Goal: Task Accomplishment & Management: Complete application form

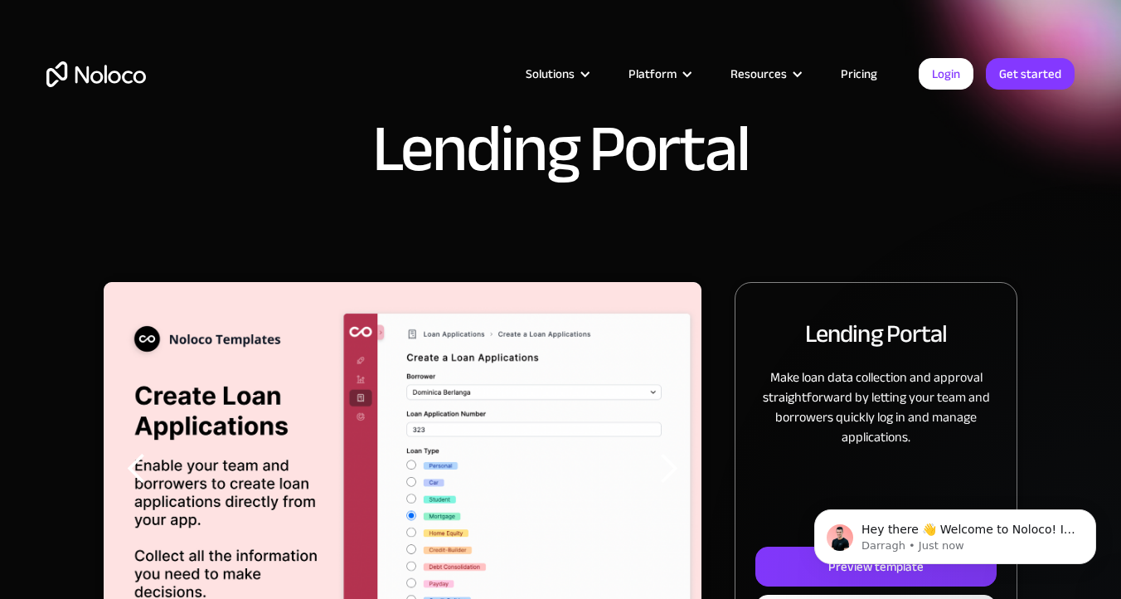
click at [856, 78] on link "Pricing" at bounding box center [859, 74] width 78 height 22
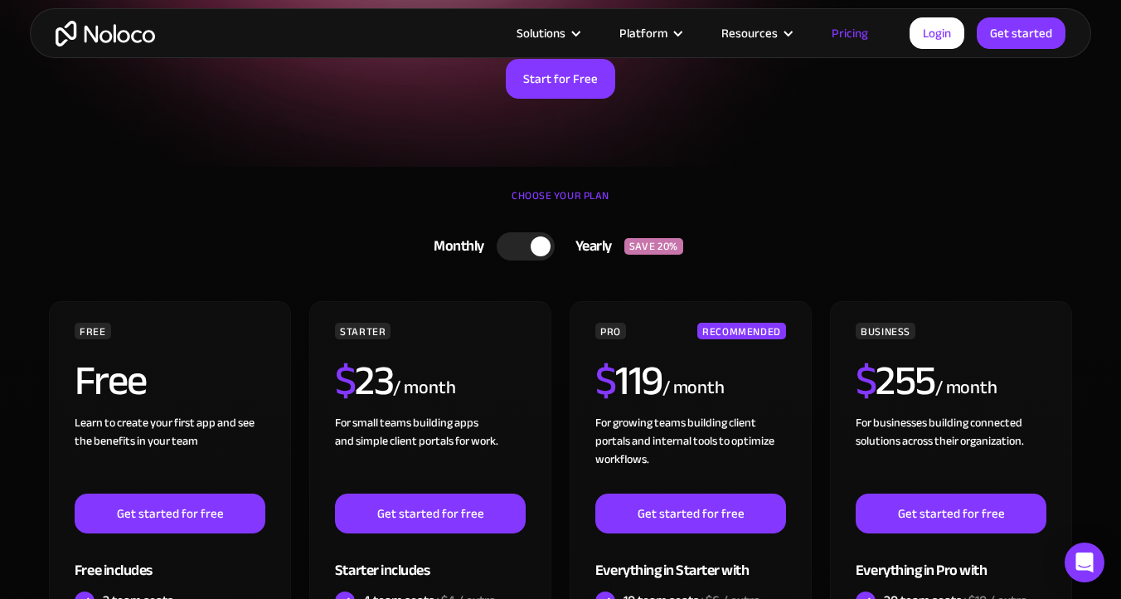
scroll to position [250, 0]
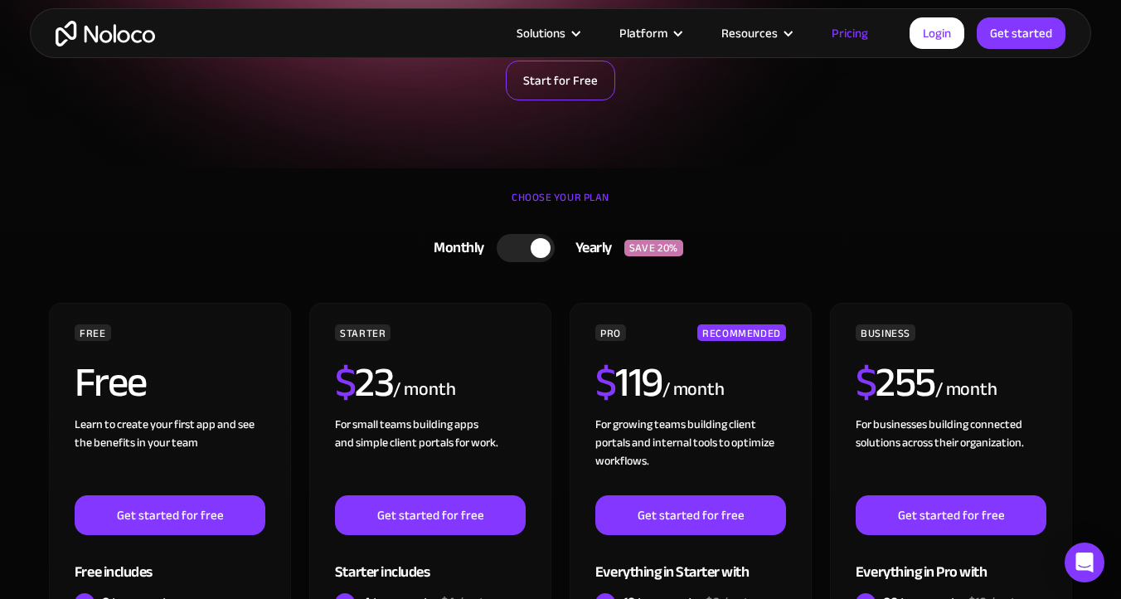
click at [570, 86] on link "Start for Free" at bounding box center [560, 81] width 109 height 40
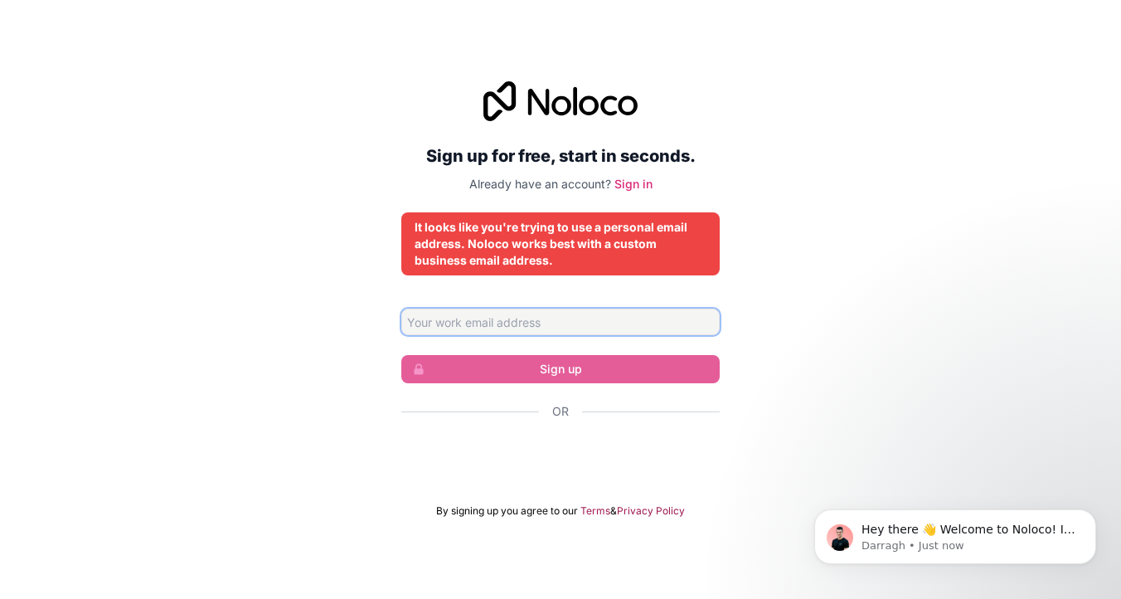
click at [509, 320] on input "Email address" at bounding box center [560, 321] width 318 height 27
click at [536, 315] on input "Email address" at bounding box center [560, 321] width 318 height 27
type input "narayan.makne@euxchange.co.uk"
click at [618, 321] on input "narayan.makne@euxchange.co.uk" at bounding box center [560, 321] width 318 height 27
click at [761, 273] on div "Sign up for free, start in seconds. Already have an account? Sign in It looks l…" at bounding box center [560, 299] width 1121 height 483
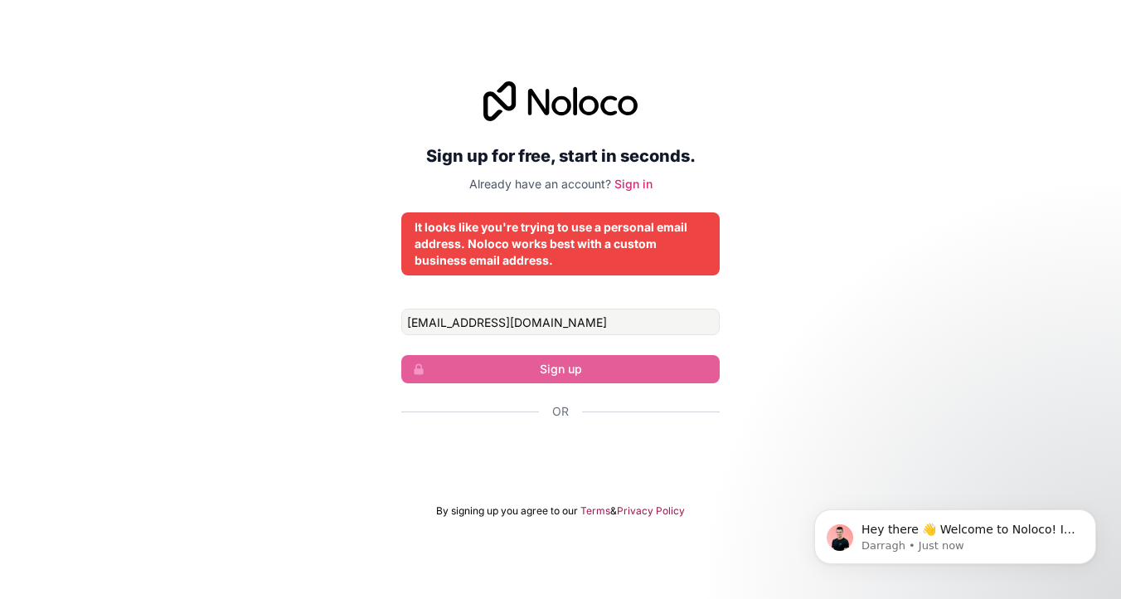
click at [555, 256] on div "It looks like you're trying to use a personal email address. Noloco works best …" at bounding box center [561, 244] width 292 height 50
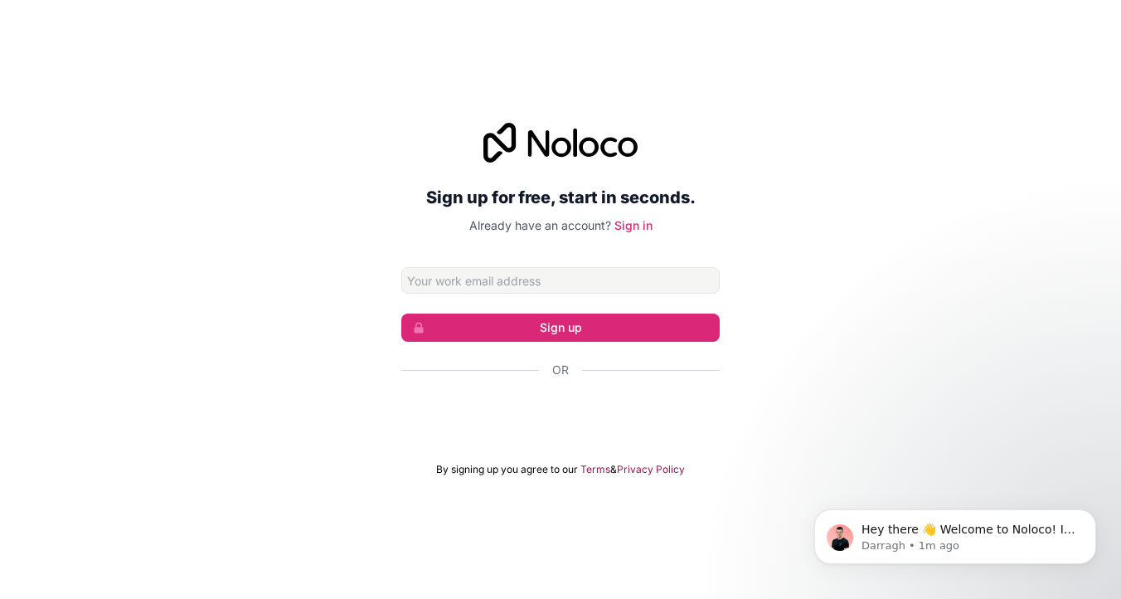
click at [482, 290] on input "Email address" at bounding box center [560, 280] width 318 height 27
type input "narayan.makne@euxchange.co.uk"
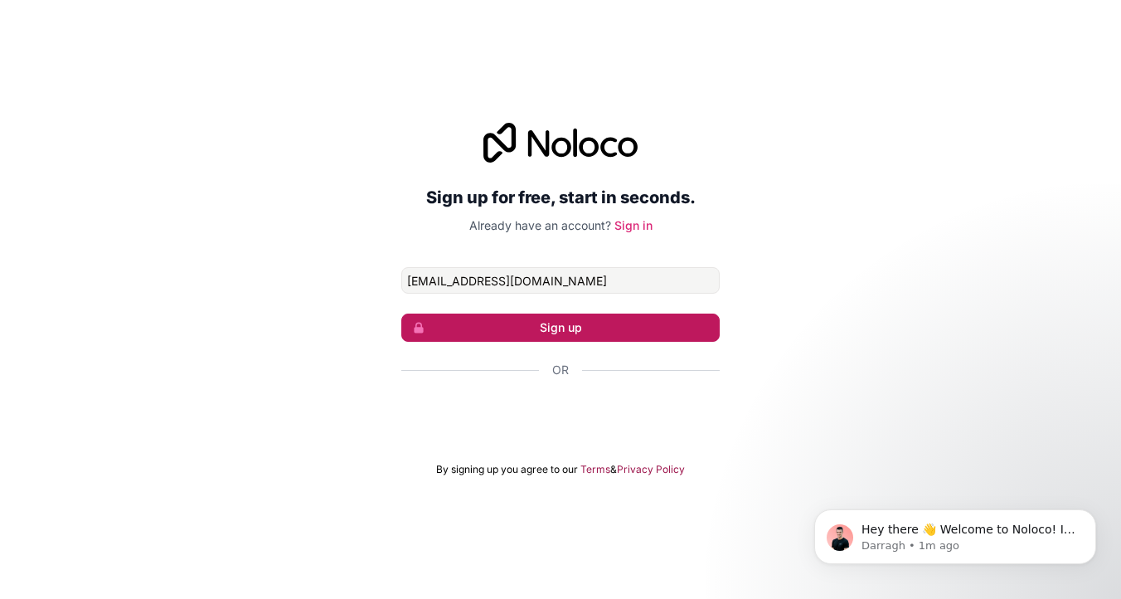
click at [590, 320] on button "Sign up" at bounding box center [560, 327] width 318 height 28
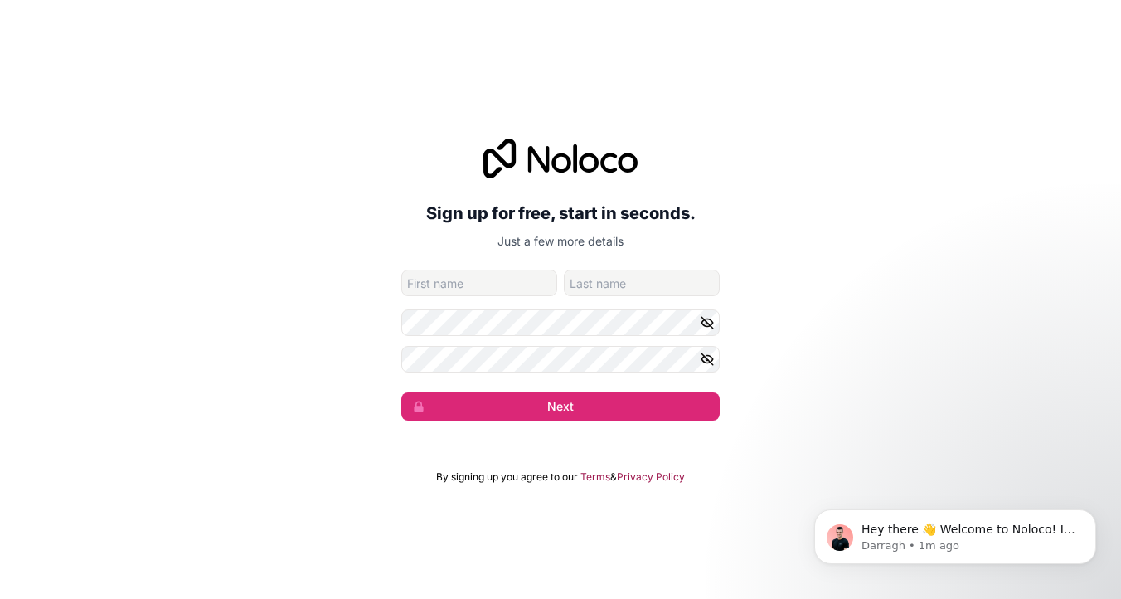
click at [497, 286] on input "given-name" at bounding box center [479, 282] width 156 height 27
type input "Narayan"
type input "Makne"
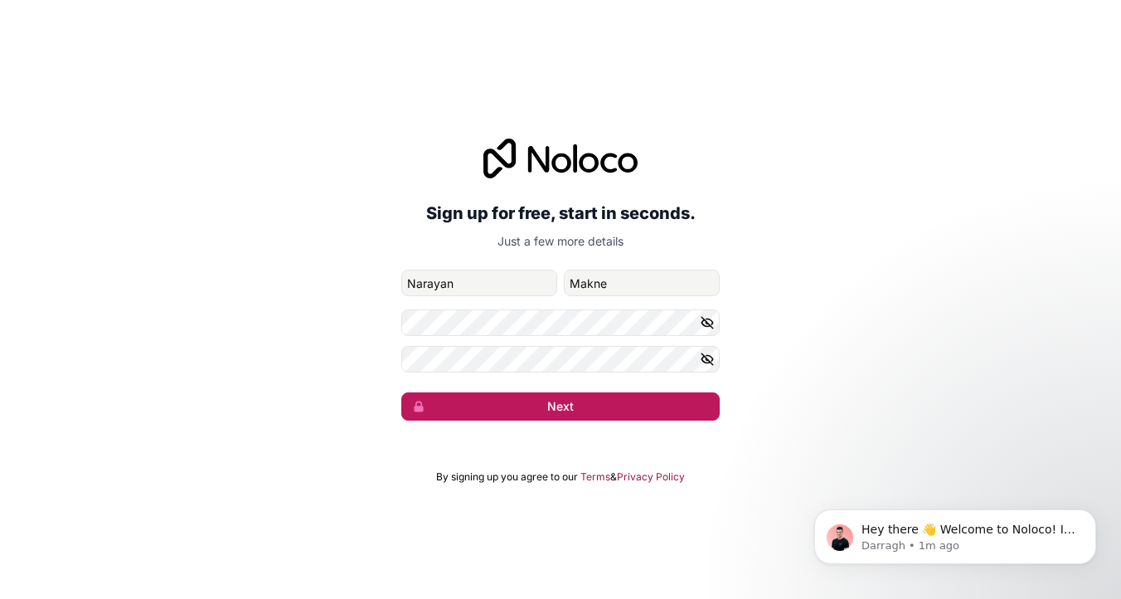
click at [560, 405] on button "Next" at bounding box center [560, 406] width 318 height 28
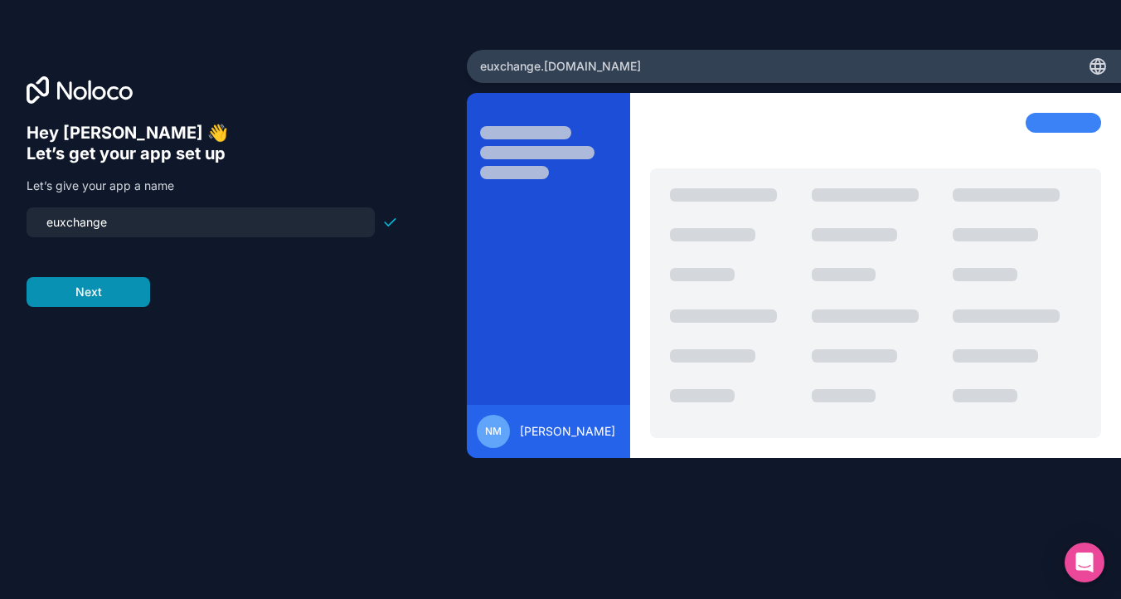
click at [116, 297] on button "Next" at bounding box center [89, 292] width 124 height 30
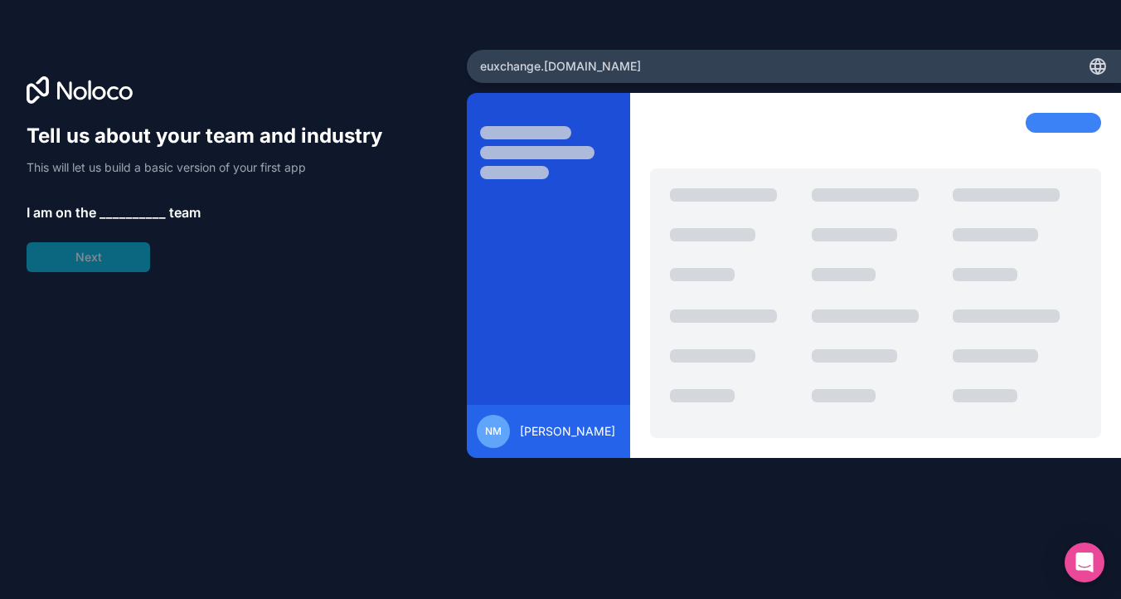
click at [104, 268] on div "Tell us about your team and industry This will let us build a basic version of …" at bounding box center [212, 197] width 371 height 149
click at [144, 216] on span "__________" at bounding box center [132, 212] width 66 height 20
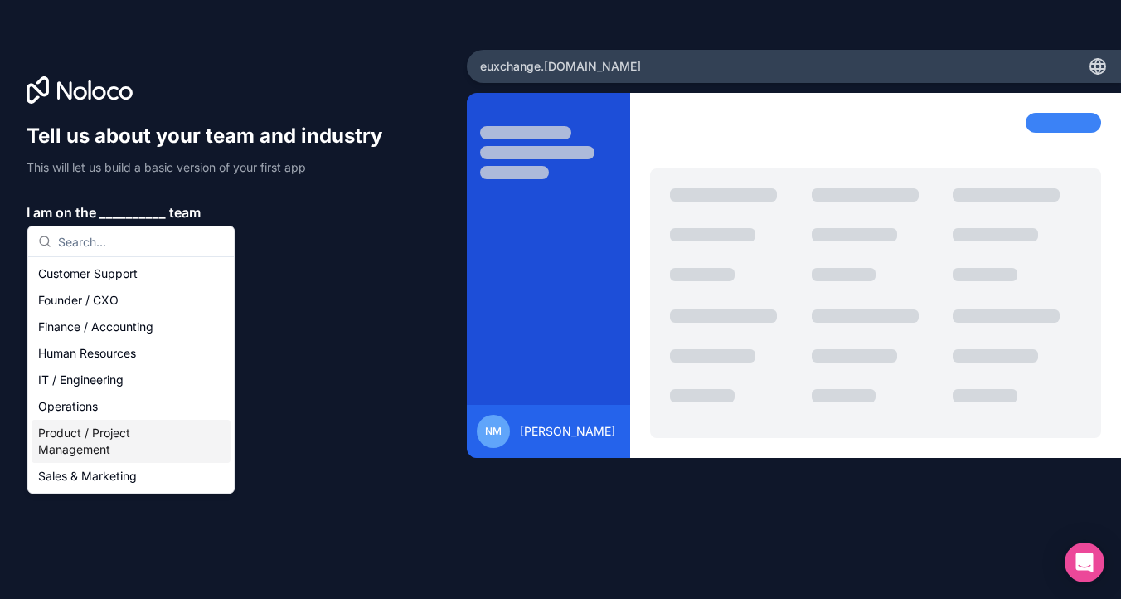
click at [99, 454] on div "Product / Project Management" at bounding box center [131, 441] width 199 height 43
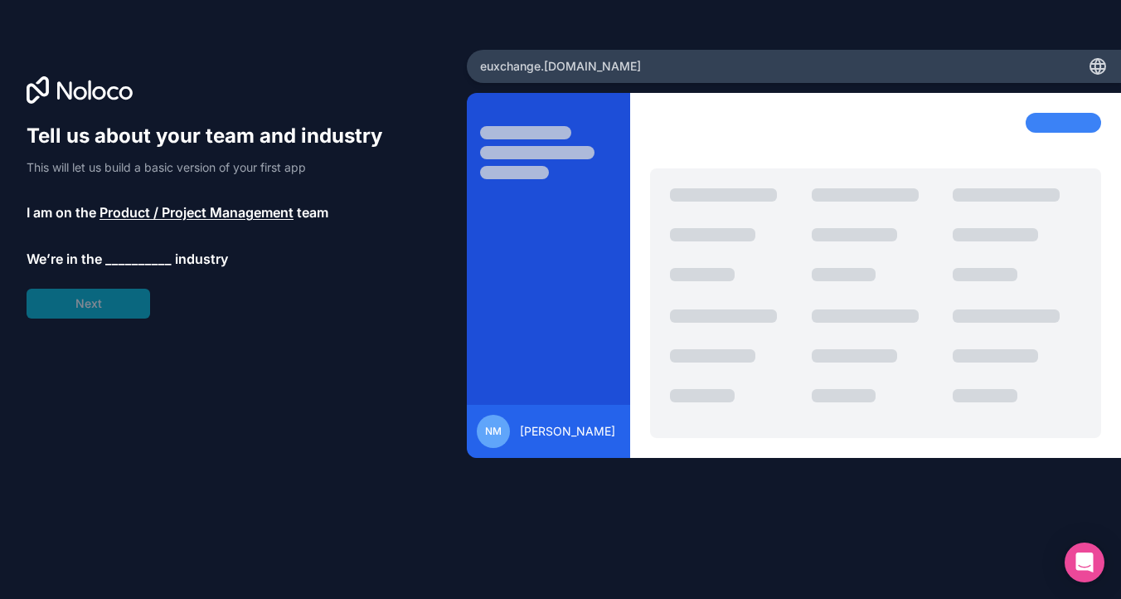
click at [144, 255] on span "__________" at bounding box center [138, 259] width 66 height 20
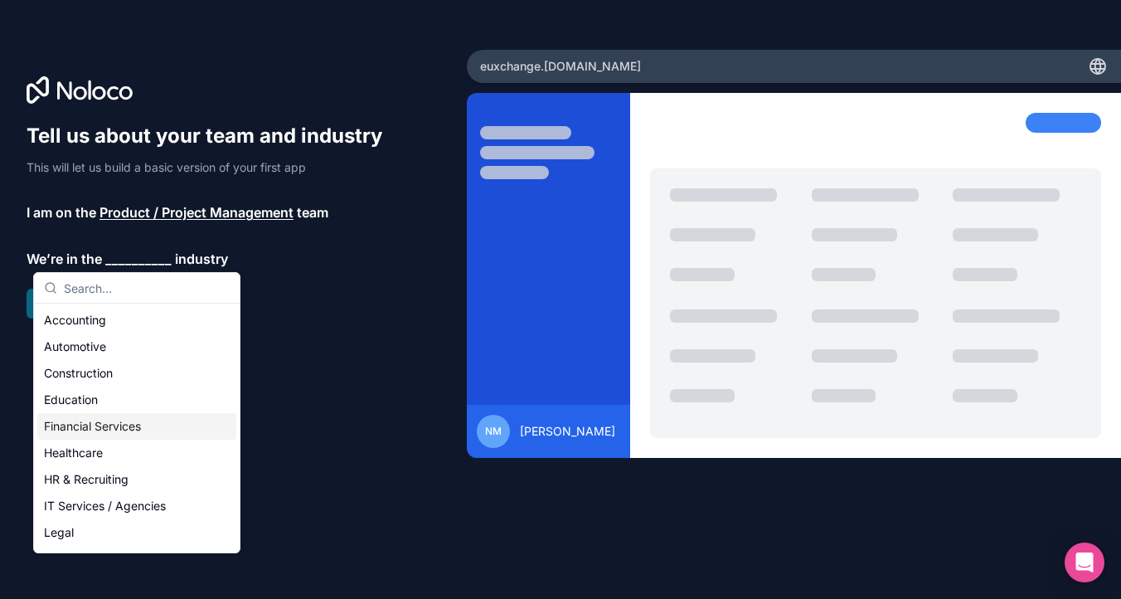
click at [94, 430] on div "Financial Services" at bounding box center [136, 426] width 199 height 27
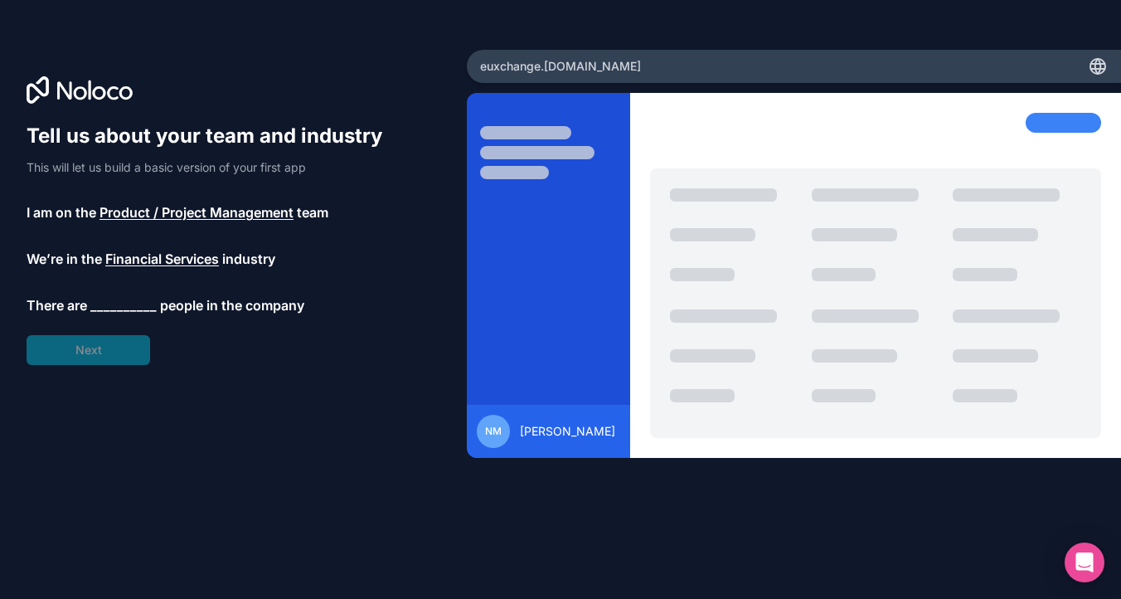
click at [134, 302] on span "__________" at bounding box center [123, 305] width 66 height 20
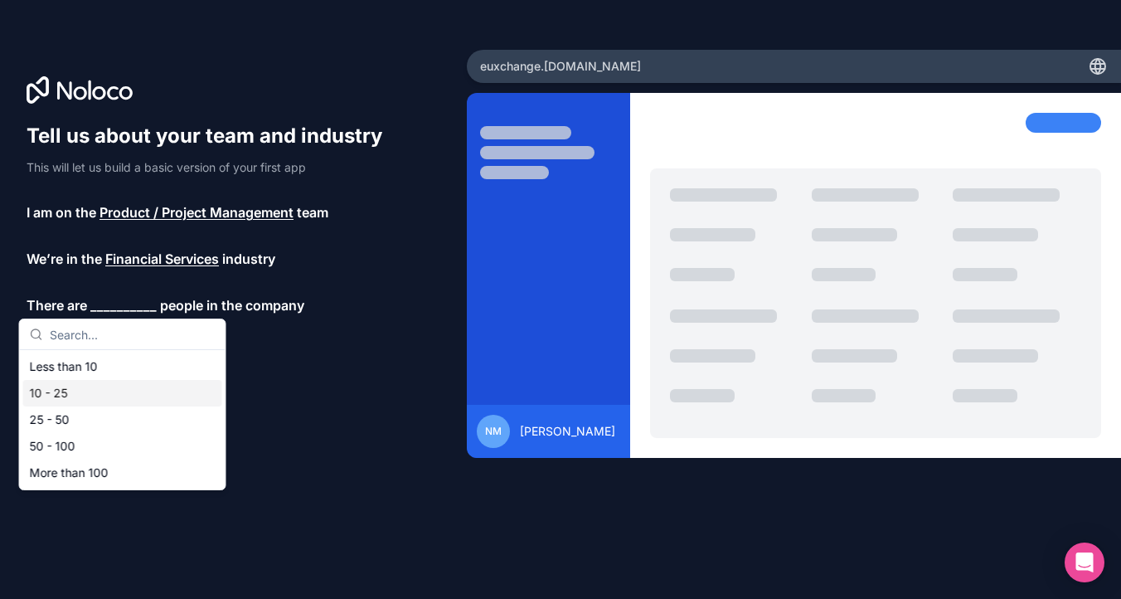
click at [82, 386] on div "10 - 25" at bounding box center [122, 393] width 199 height 27
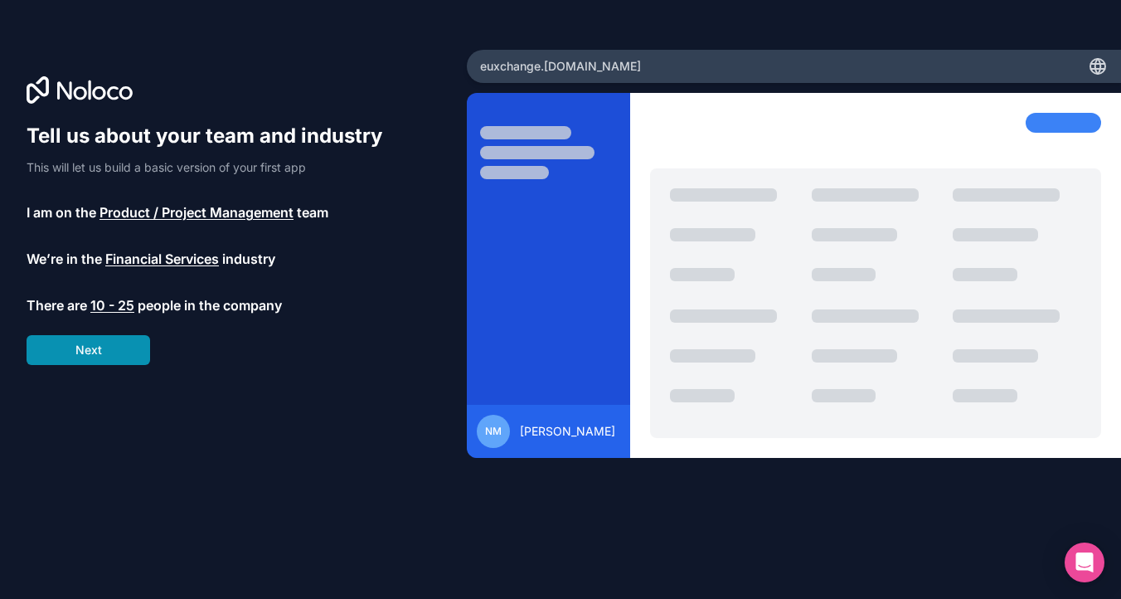
click at [124, 347] on button "Next" at bounding box center [89, 350] width 124 height 30
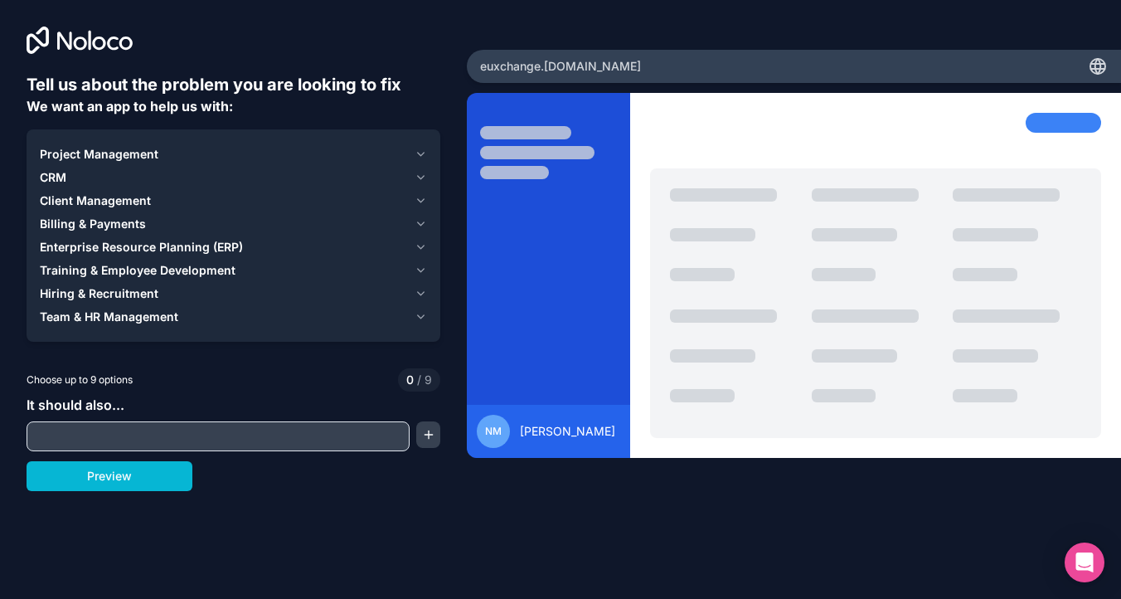
click at [151, 158] on span "Project Management" at bounding box center [99, 154] width 119 height 17
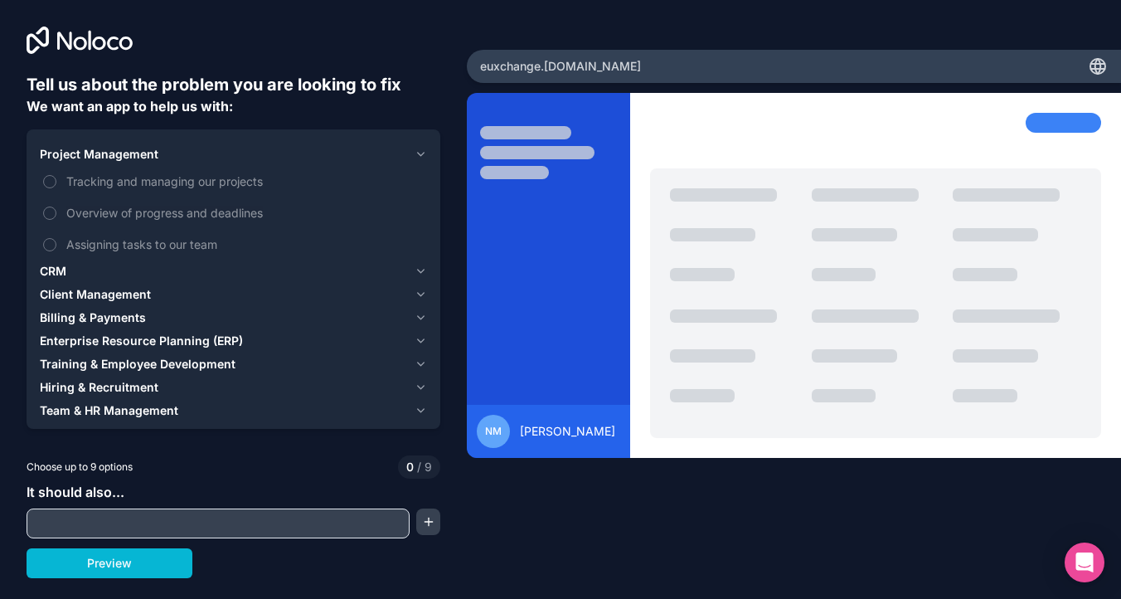
click at [151, 158] on span "Project Management" at bounding box center [99, 154] width 119 height 17
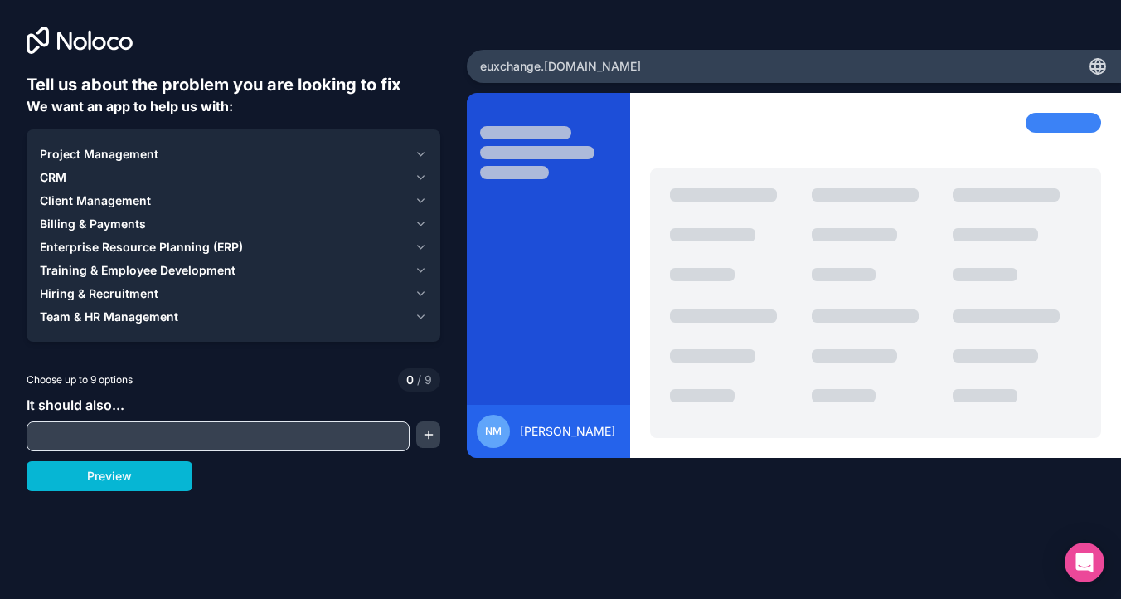
click at [107, 200] on span "Client Management" at bounding box center [95, 200] width 111 height 17
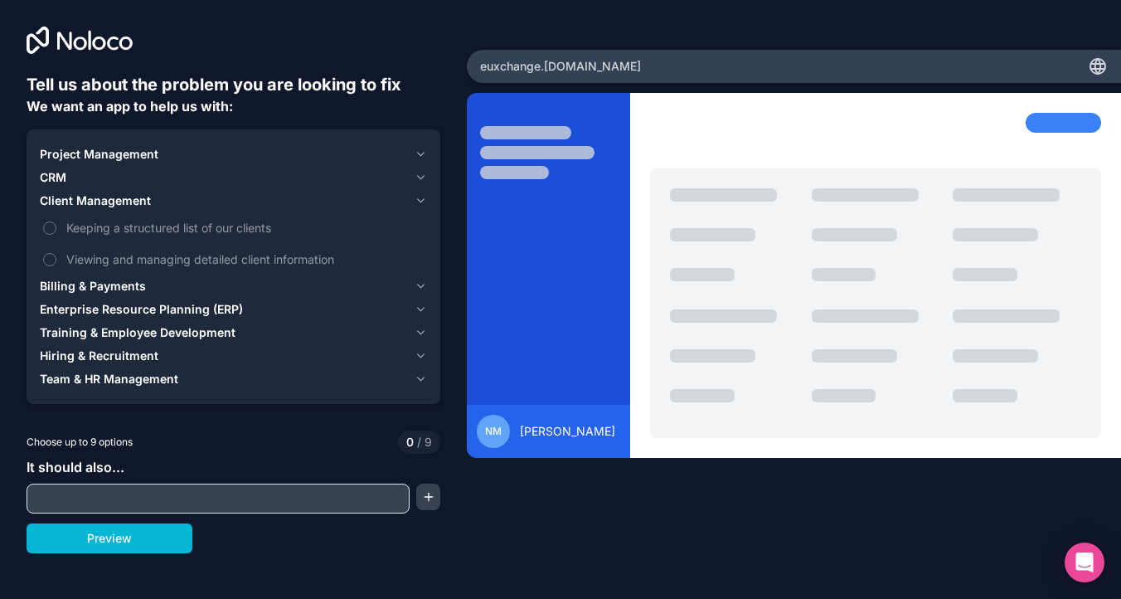
click at [107, 200] on span "Client Management" at bounding box center [95, 200] width 111 height 17
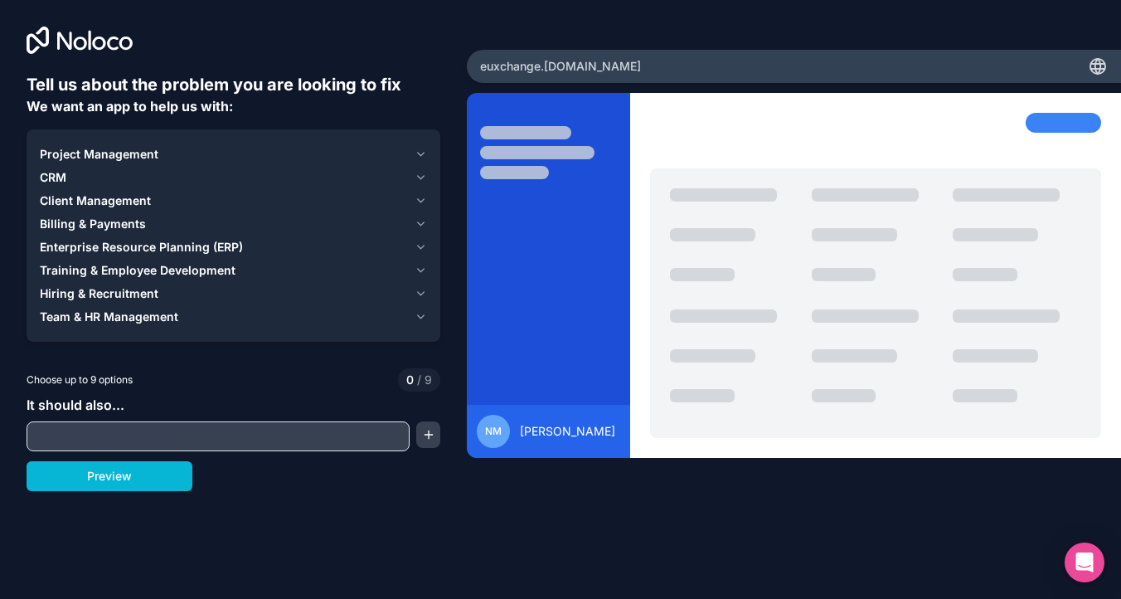
click at [64, 175] on span "CRM" at bounding box center [53, 177] width 27 height 17
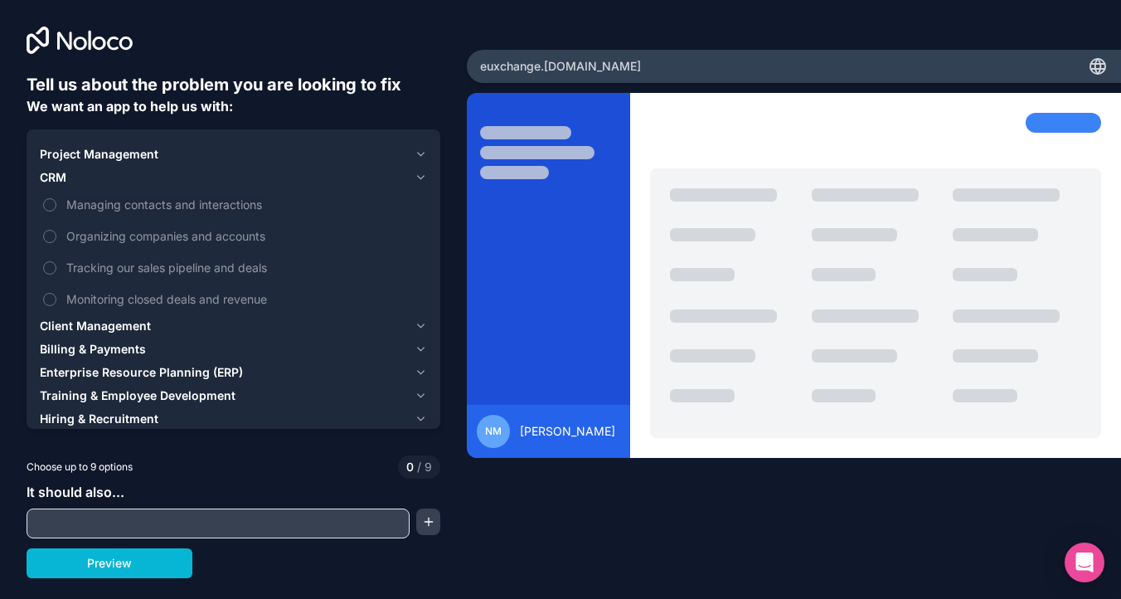
click at [64, 175] on span "CRM" at bounding box center [53, 177] width 27 height 17
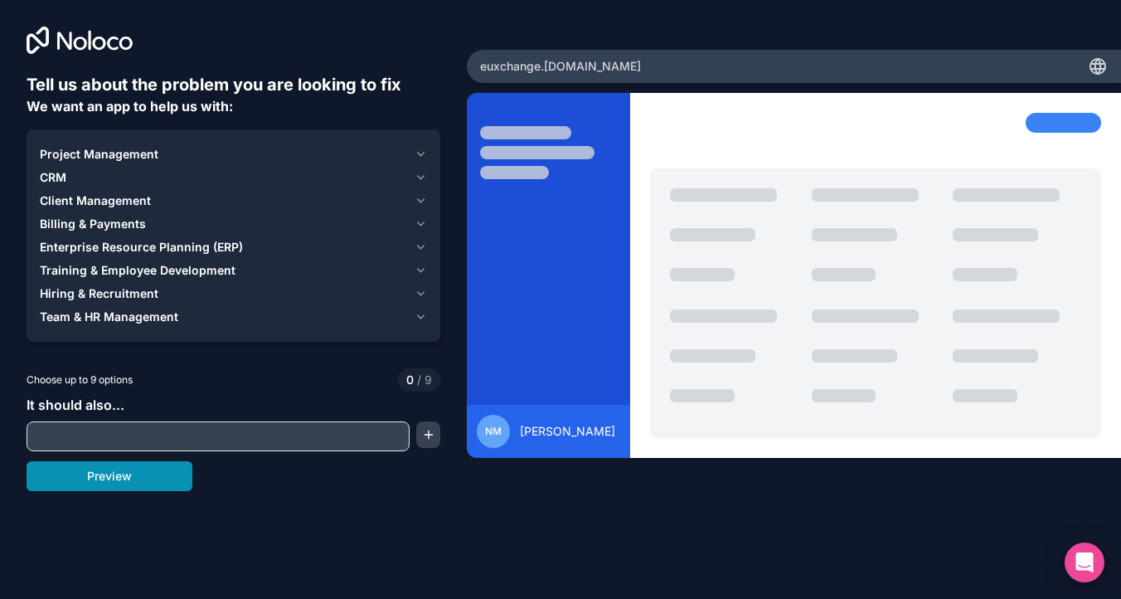
click at [160, 481] on button "Preview" at bounding box center [110, 476] width 166 height 30
click at [56, 179] on span "CRM" at bounding box center [53, 177] width 27 height 17
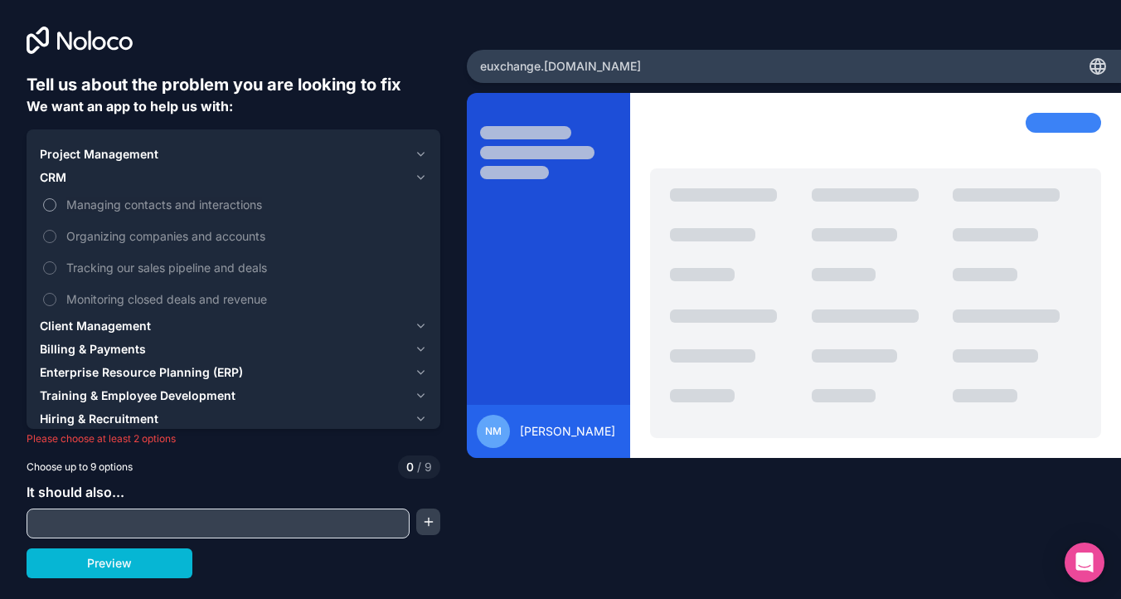
click at [52, 203] on button "Managing contacts and interactions" at bounding box center [49, 204] width 13 height 13
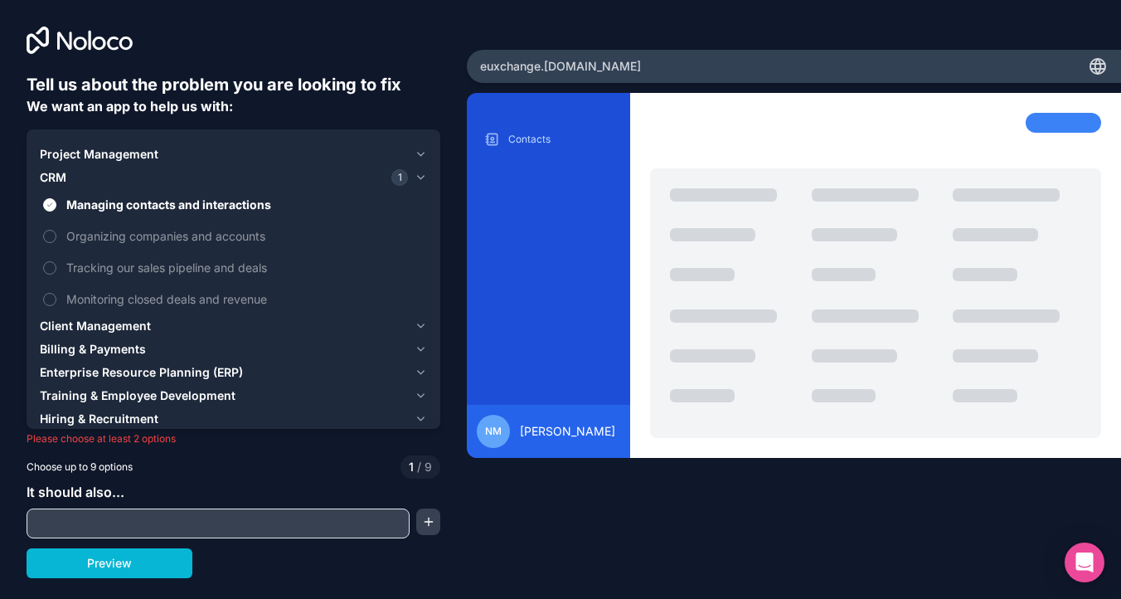
click at [101, 330] on span "Client Management" at bounding box center [95, 326] width 111 height 17
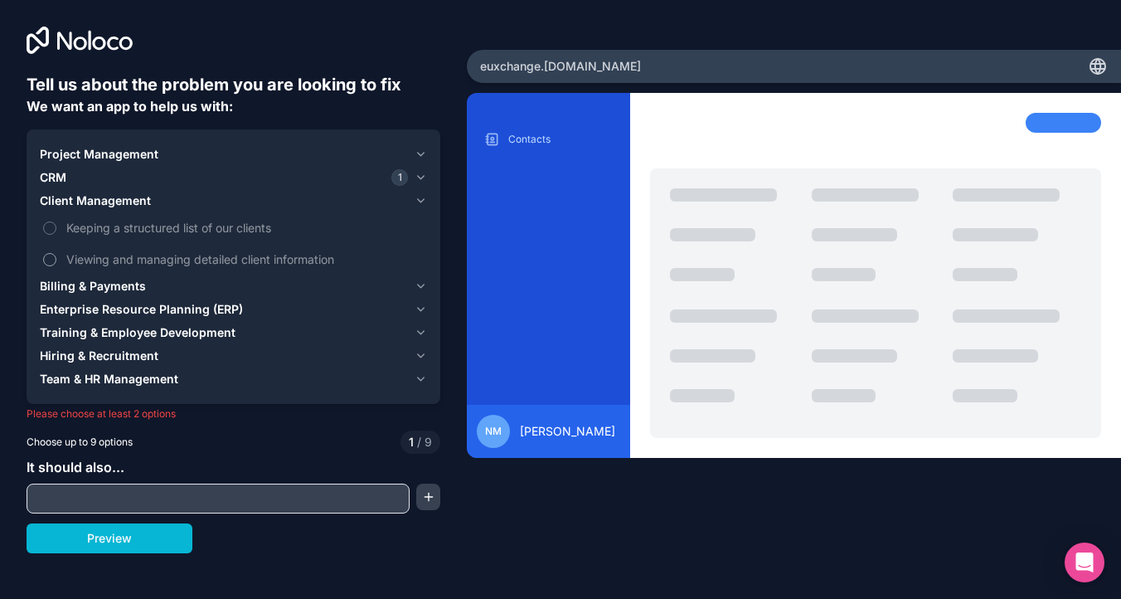
click at [128, 262] on span "Viewing and managing detailed client information" at bounding box center [244, 258] width 357 height 17
click at [56, 262] on button "Viewing and managing detailed client information" at bounding box center [49, 259] width 13 height 13
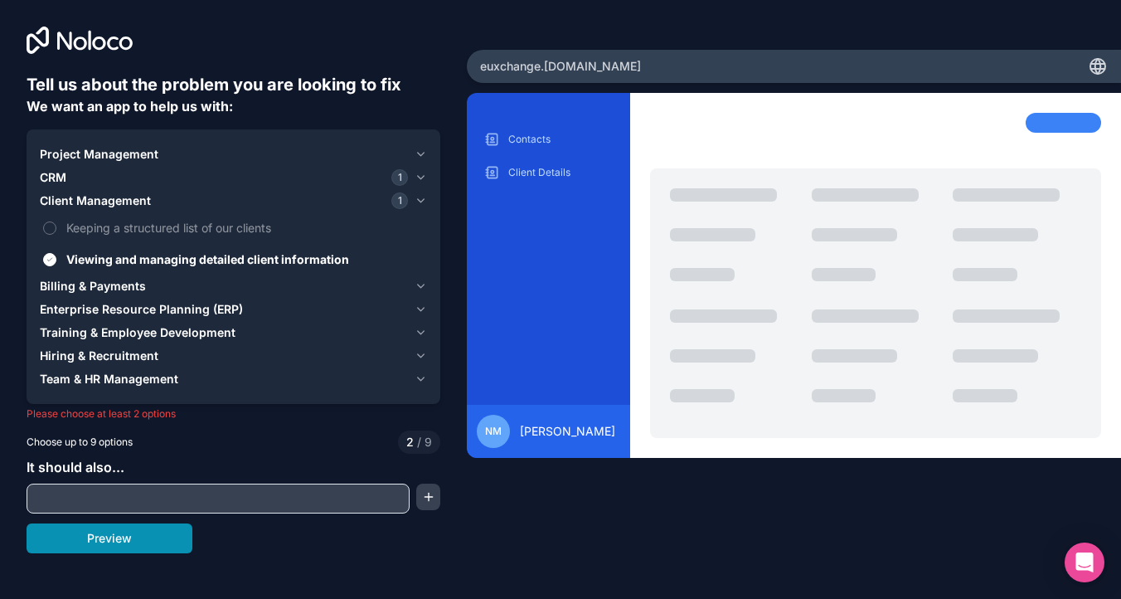
click at [119, 538] on button "Preview" at bounding box center [110, 538] width 166 height 30
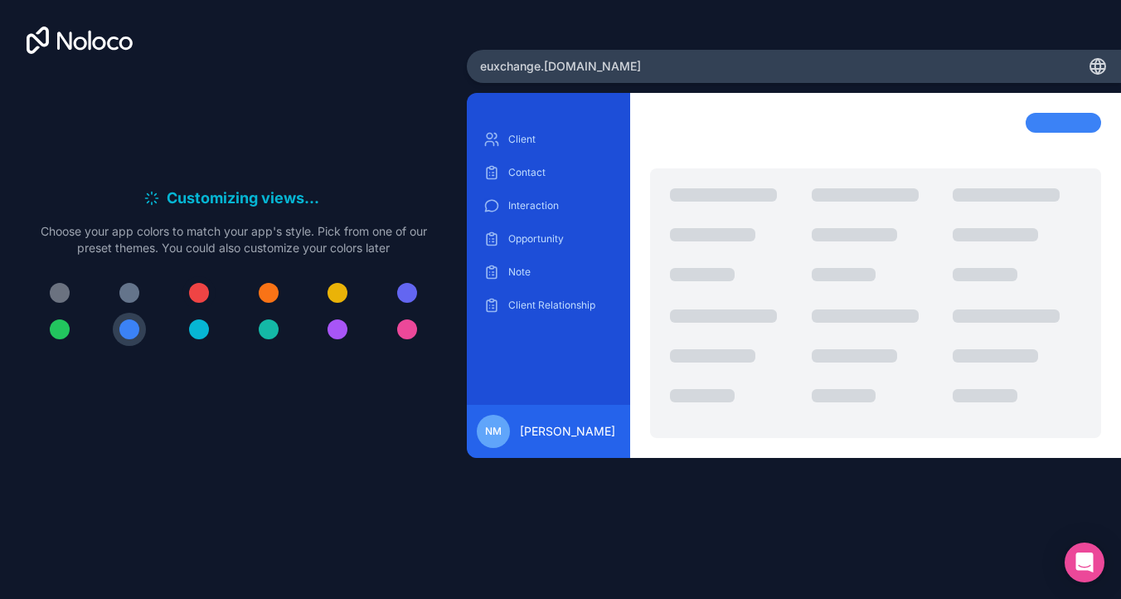
click at [198, 295] on div at bounding box center [199, 293] width 20 height 20
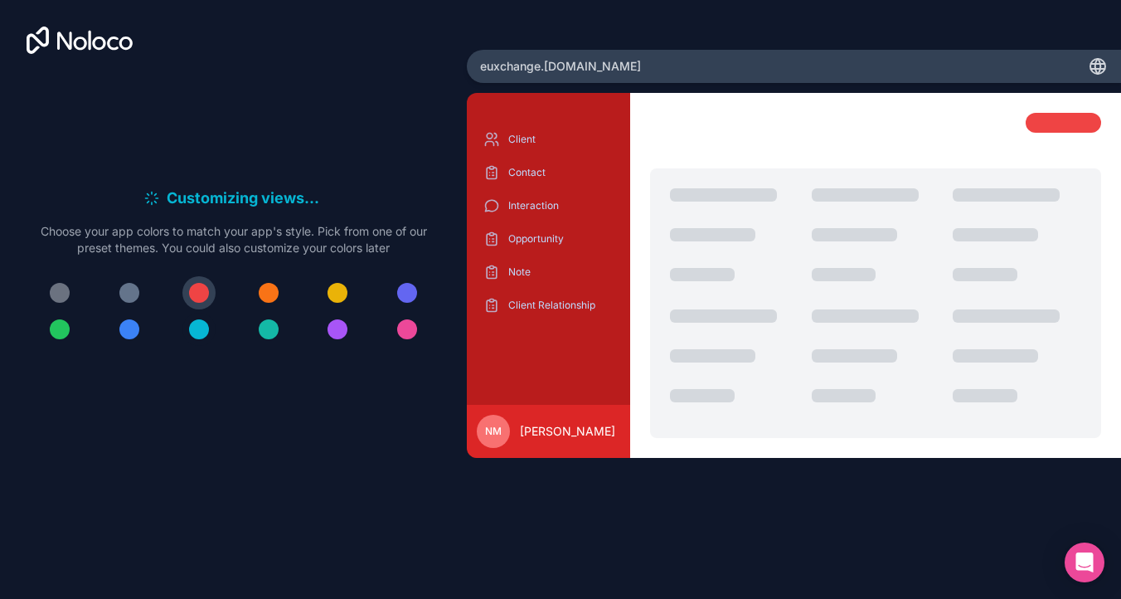
click at [197, 329] on div at bounding box center [199, 329] width 20 height 20
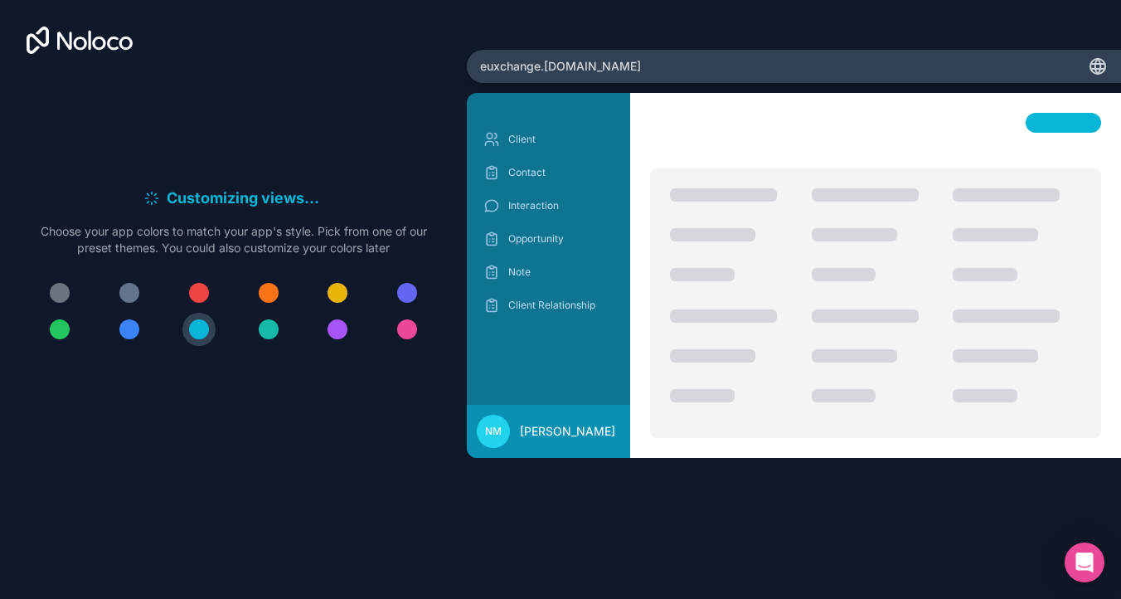
click at [281, 334] on button at bounding box center [268, 329] width 33 height 33
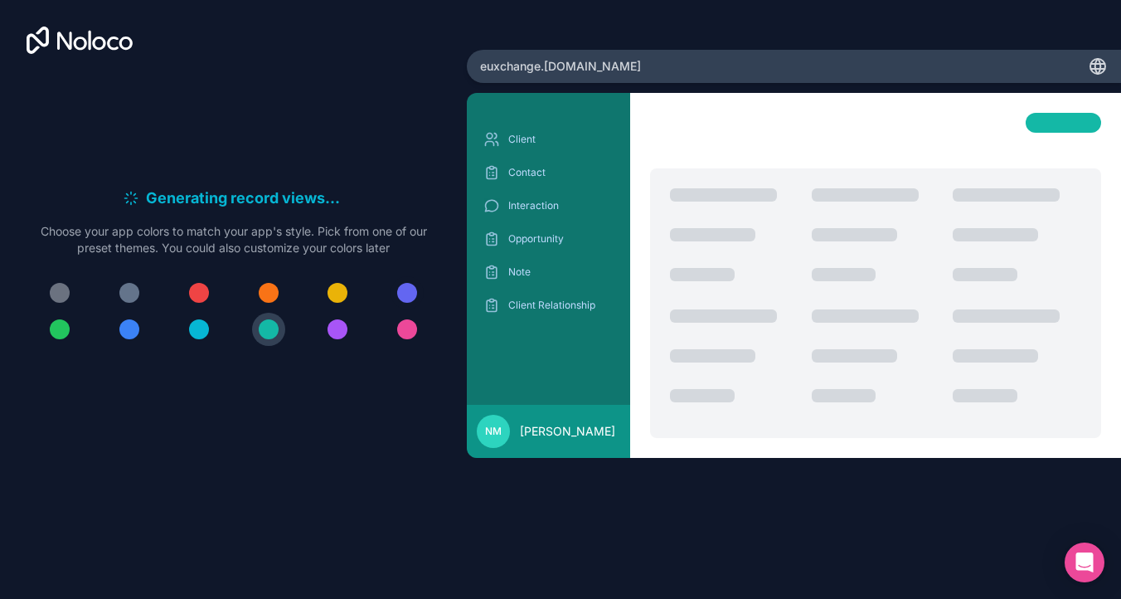
click at [415, 290] on div at bounding box center [407, 293] width 20 height 20
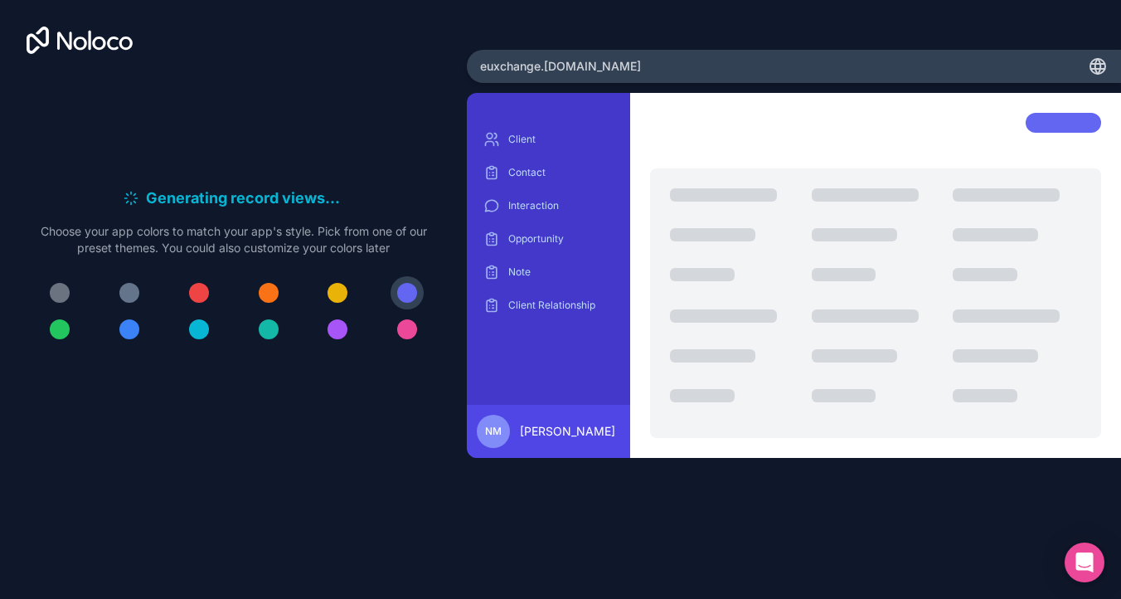
click at [264, 343] on button at bounding box center [268, 329] width 33 height 33
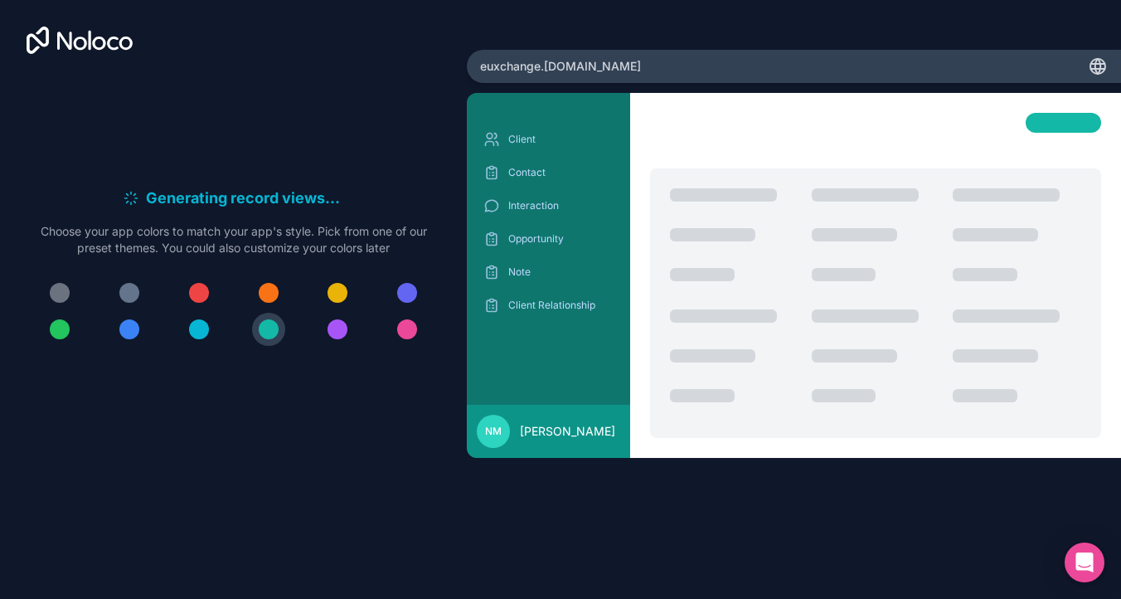
click at [199, 335] on div at bounding box center [199, 329] width 20 height 20
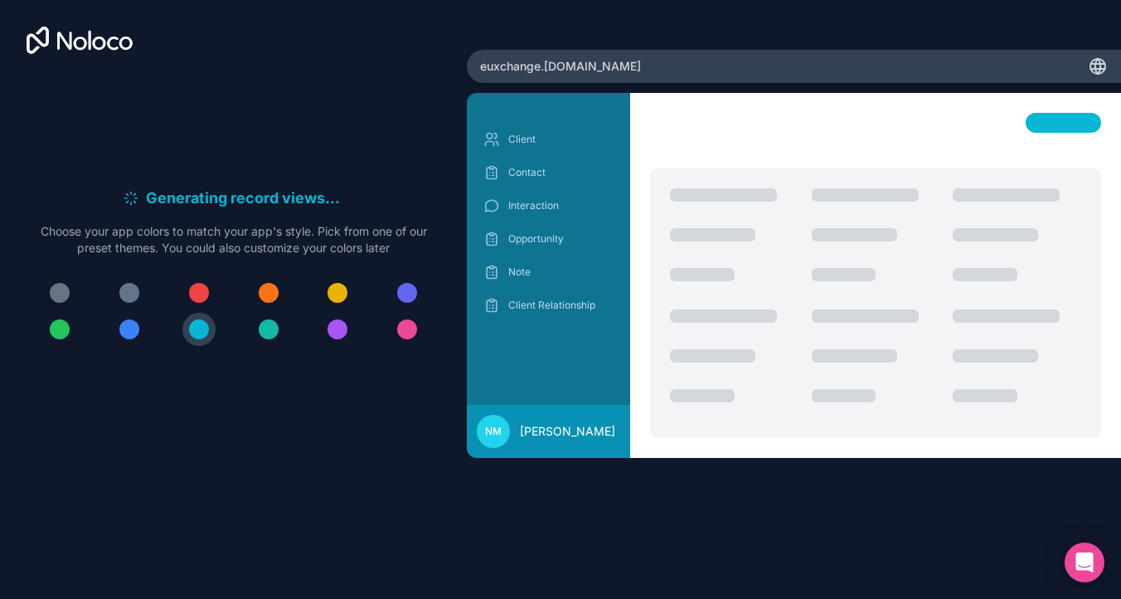
click at [129, 331] on div at bounding box center [129, 329] width 20 height 20
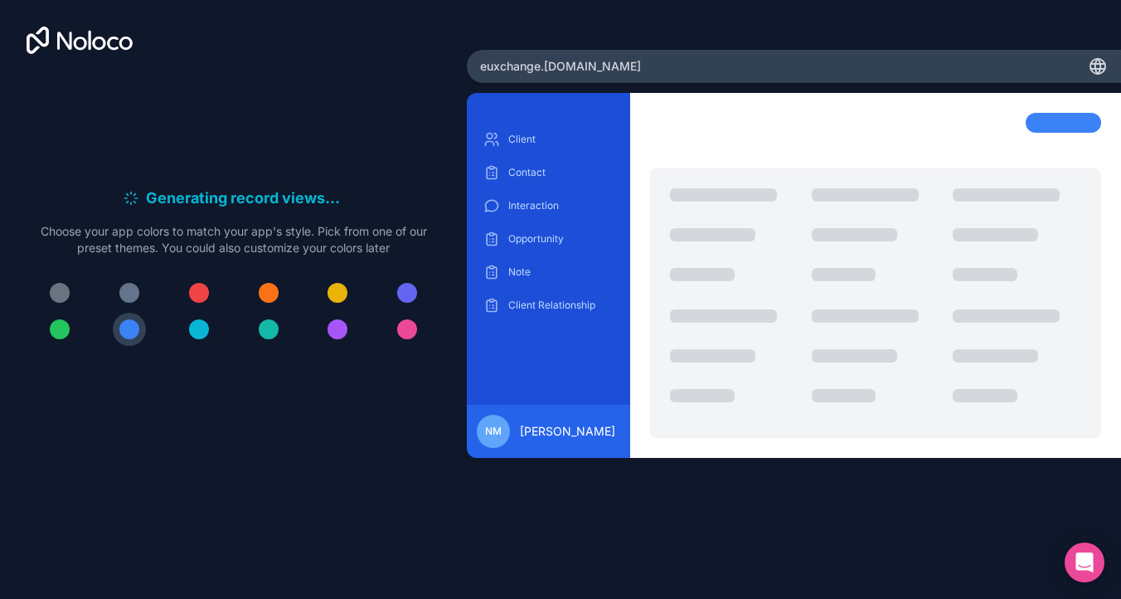
click at [204, 329] on div at bounding box center [199, 329] width 20 height 20
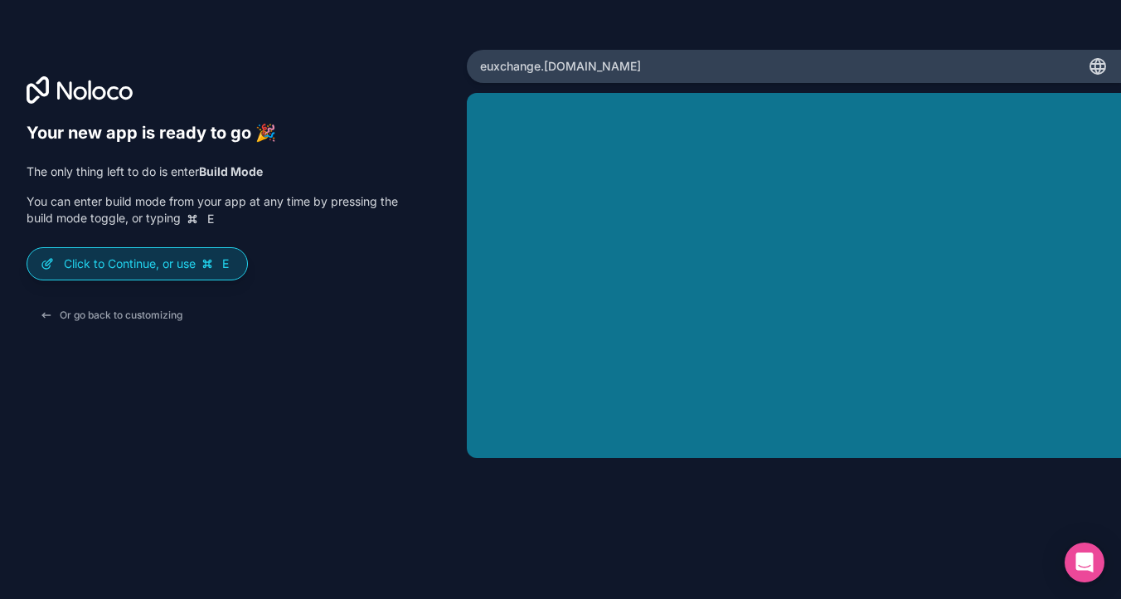
click at [164, 264] on p "Click to Continue, or use E" at bounding box center [149, 263] width 170 height 17
